Goal: Task Accomplishment & Management: Manage account settings

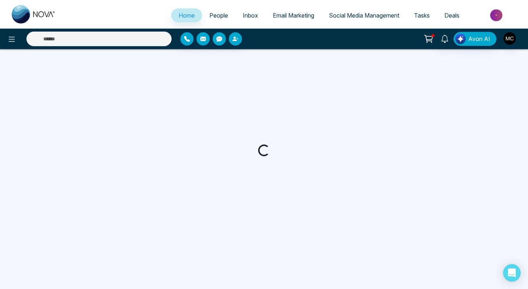
select select "*"
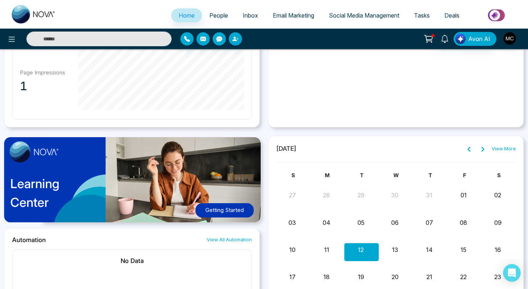
scroll to position [484, 0]
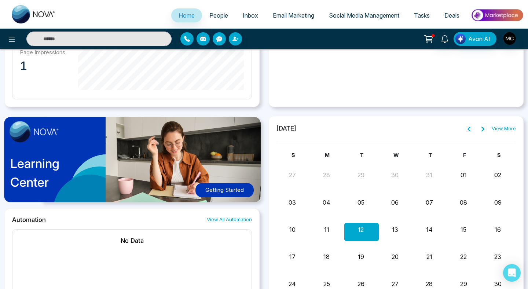
click at [222, 11] on link "People" at bounding box center [218, 15] width 33 height 14
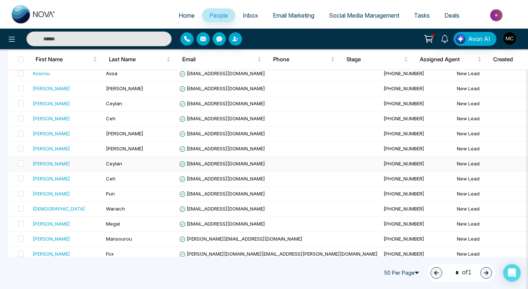
scroll to position [126, 0]
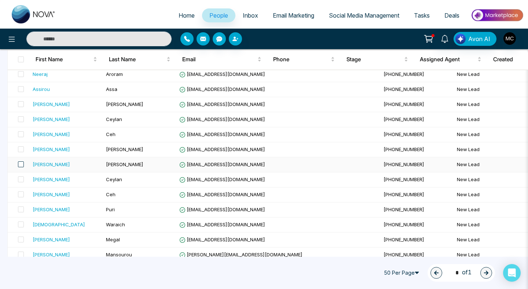
click at [21, 165] on span at bounding box center [21, 164] width 6 height 6
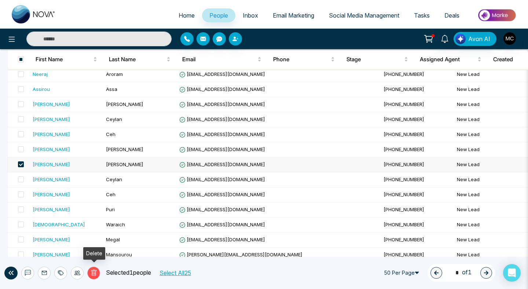
click at [96, 272] on icon at bounding box center [94, 272] width 7 height 7
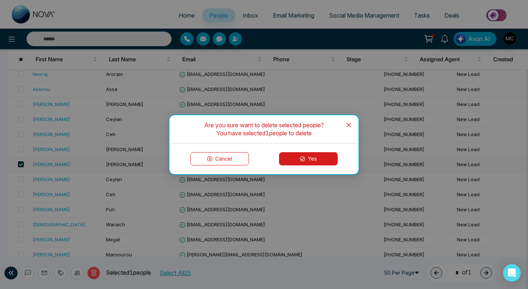
click at [301, 159] on icon at bounding box center [302, 158] width 5 height 5
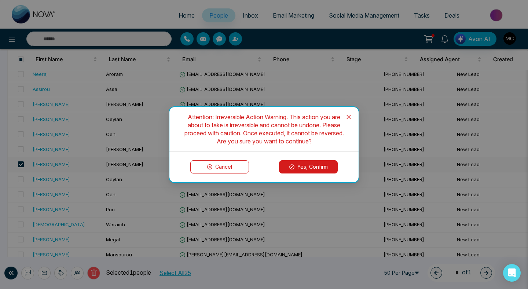
click at [301, 162] on button "Yes, Confirm" at bounding box center [308, 166] width 59 height 13
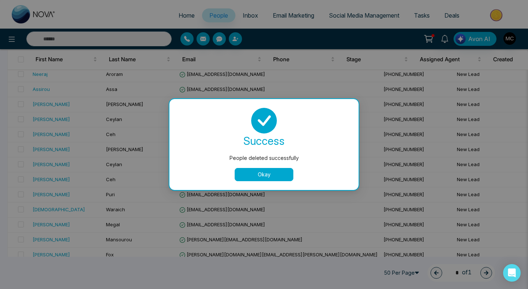
click at [249, 176] on button "Okay" at bounding box center [264, 174] width 59 height 13
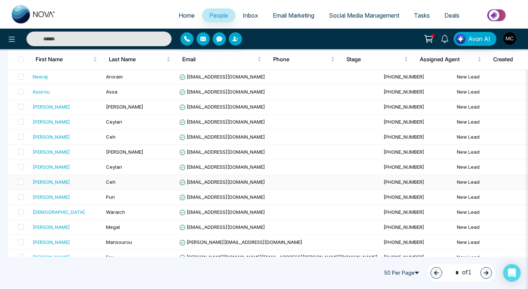
scroll to position [122, 0]
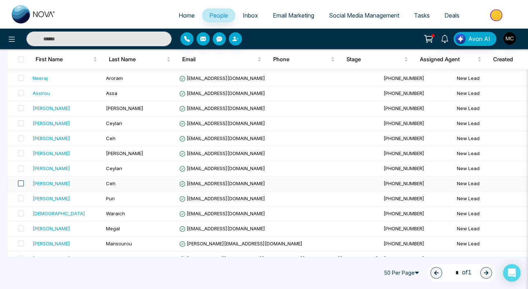
click at [20, 183] on span at bounding box center [21, 183] width 6 height 6
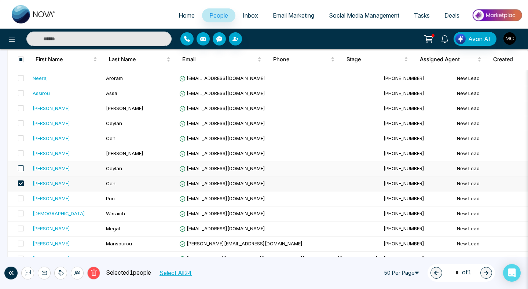
click at [20, 167] on span at bounding box center [21, 168] width 6 height 6
click at [96, 274] on icon at bounding box center [94, 272] width 7 height 7
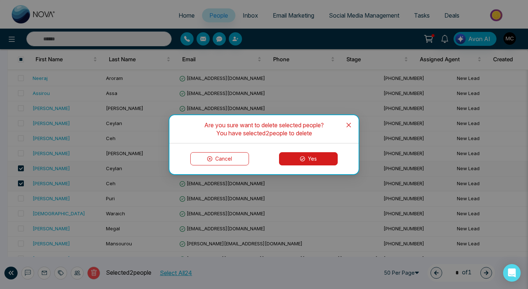
click at [300, 162] on button "Yes" at bounding box center [308, 158] width 59 height 13
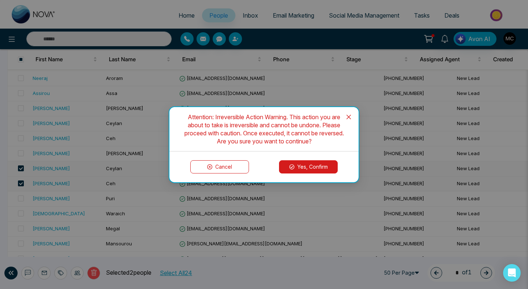
click at [291, 172] on button "Yes, Confirm" at bounding box center [308, 166] width 59 height 13
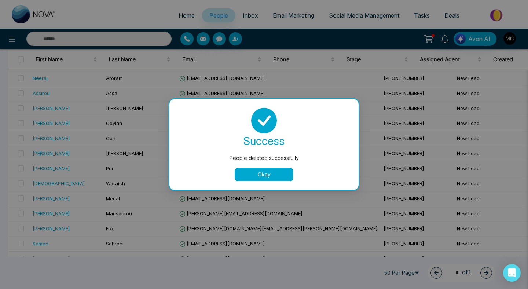
click at [258, 175] on button "Okay" at bounding box center [264, 174] width 59 height 13
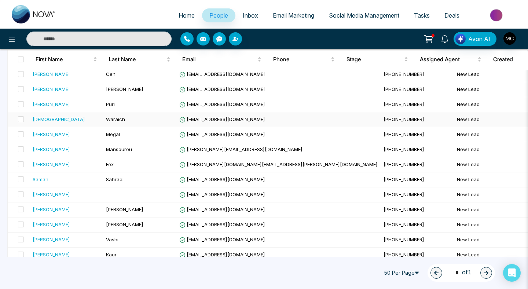
scroll to position [189, 0]
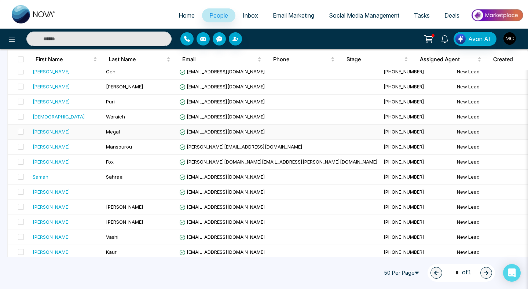
click at [115, 132] on span "Megal" at bounding box center [113, 132] width 14 height 6
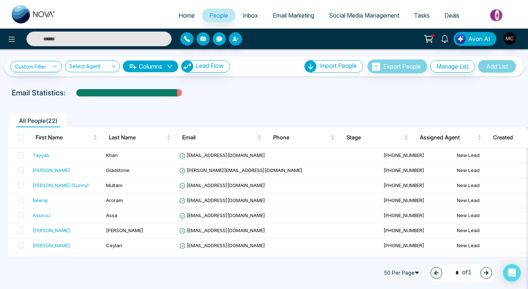
click at [191, 15] on link "Home" at bounding box center [186, 15] width 31 height 14
select select "*"
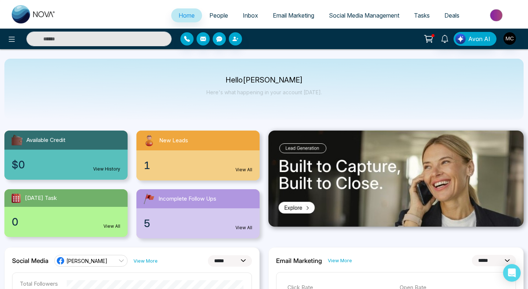
click at [348, 1] on div "Home People Inbox Email Marketing Social Media Management Tasks Deals" at bounding box center [264, 14] width 528 height 29
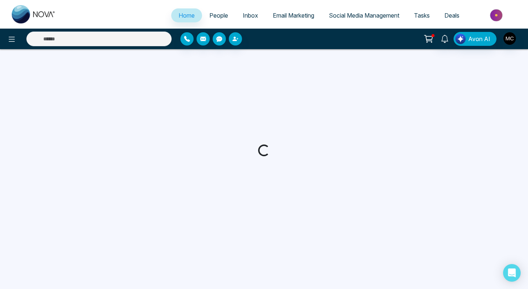
select select "*"
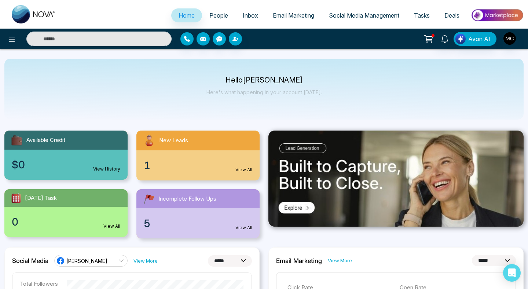
click at [186, 199] on span "Incomplete Follow Ups" at bounding box center [187, 199] width 58 height 8
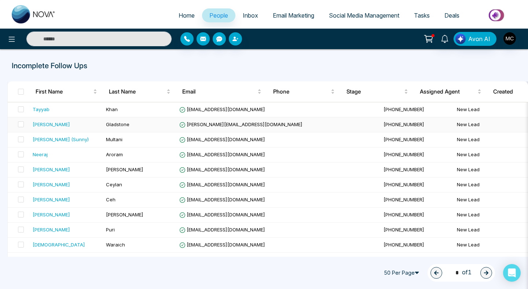
click at [78, 128] on td "[PERSON_NAME]" at bounding box center [66, 124] width 73 height 15
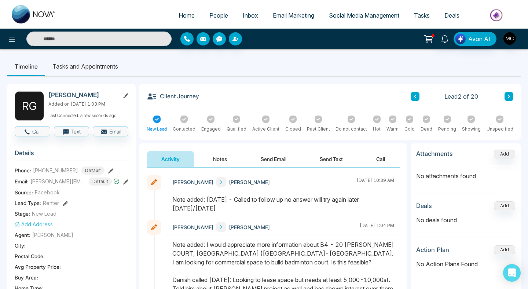
click at [215, 157] on button "Notes" at bounding box center [219, 159] width 43 height 16
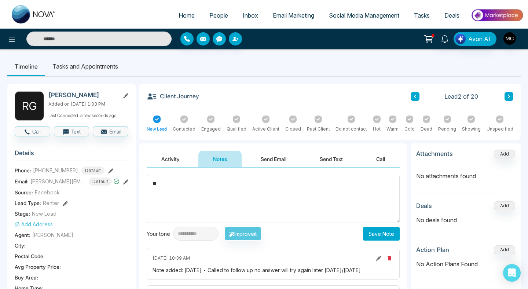
type textarea "*"
click at [247, 194] on textarea "******" at bounding box center [273, 199] width 253 height 48
paste textarea "**********"
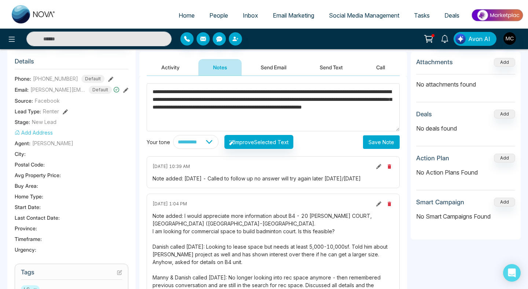
scroll to position [81, 0]
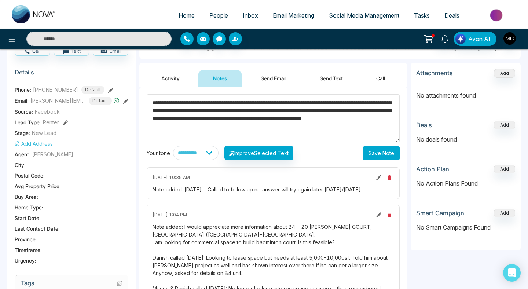
type textarea "**********"
click at [379, 154] on button "Save Note" at bounding box center [381, 153] width 37 height 14
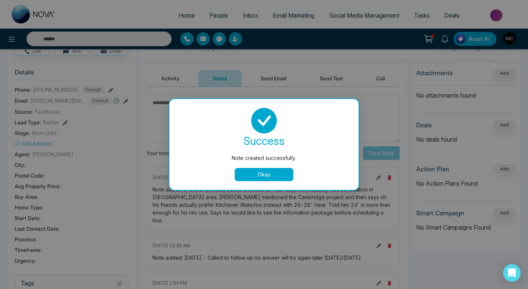
click at [253, 180] on button "Okay" at bounding box center [264, 174] width 59 height 13
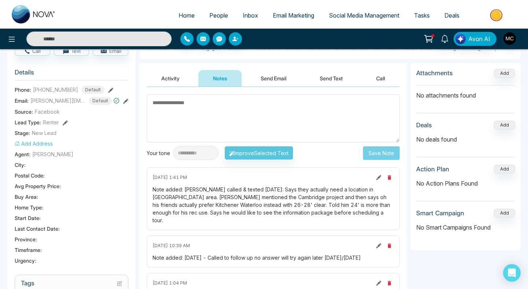
scroll to position [0, 0]
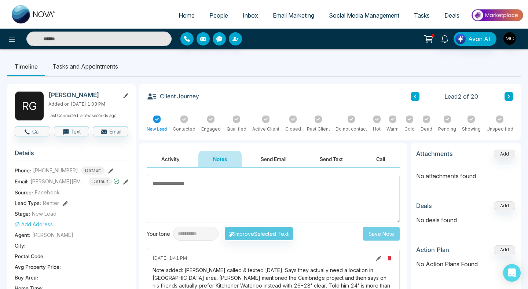
click at [173, 11] on link "Home" at bounding box center [186, 15] width 31 height 14
select select "*"
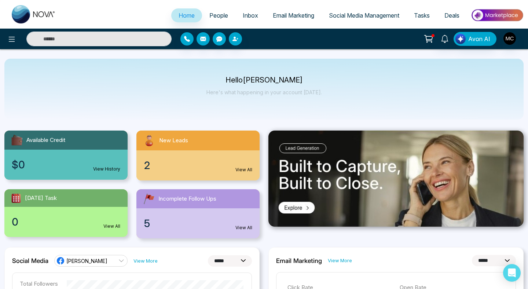
click at [218, 15] on span "People" at bounding box center [218, 15] width 19 height 7
